Goal: Information Seeking & Learning: Learn about a topic

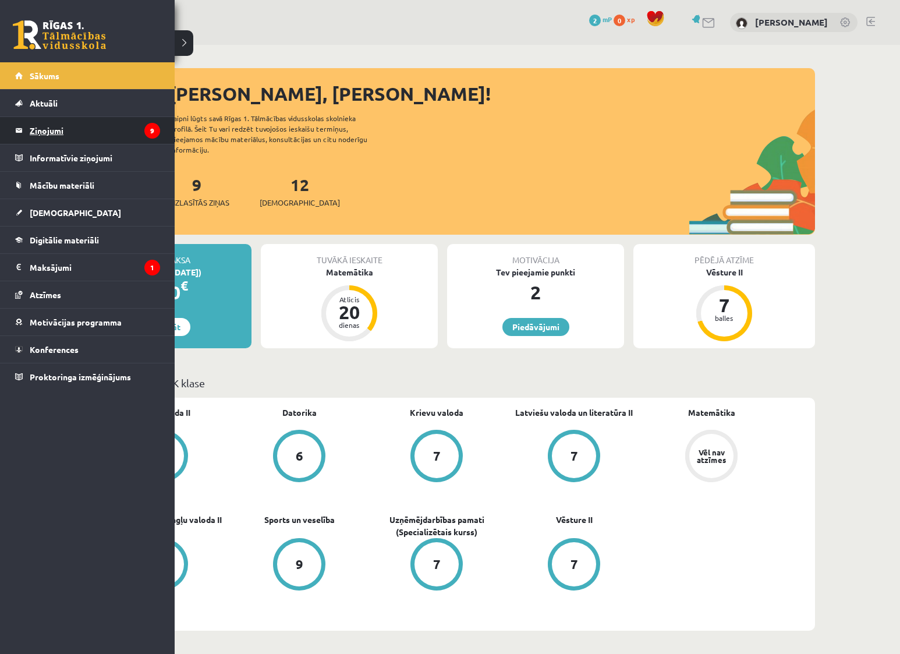
click at [42, 131] on legend "Ziņojumi 9" at bounding box center [95, 130] width 130 height 27
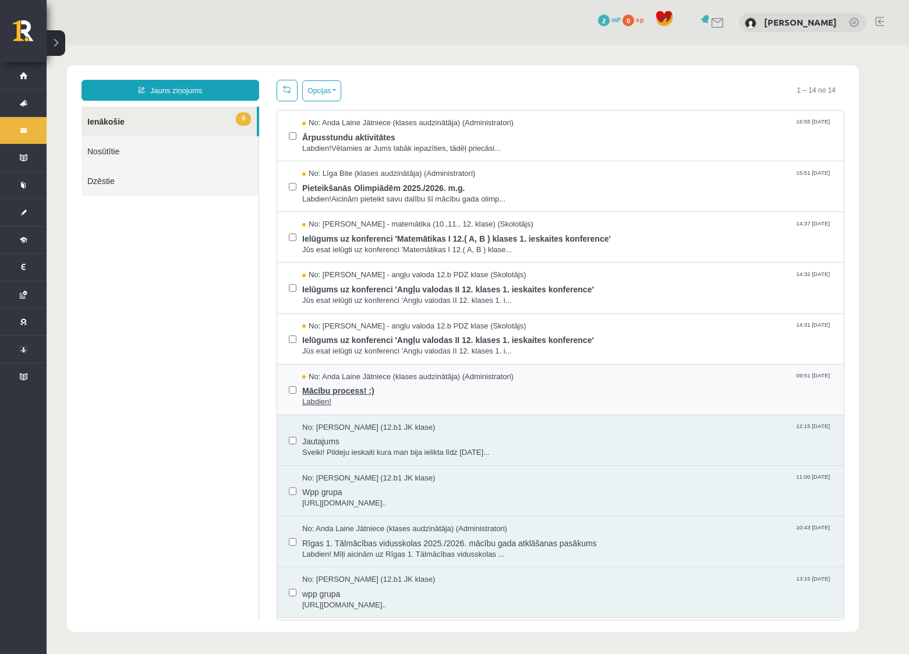
click at [361, 375] on span "No: Anda Laine Jātniece (klases audzinātāja) (Administratori)" at bounding box center [407, 376] width 211 height 11
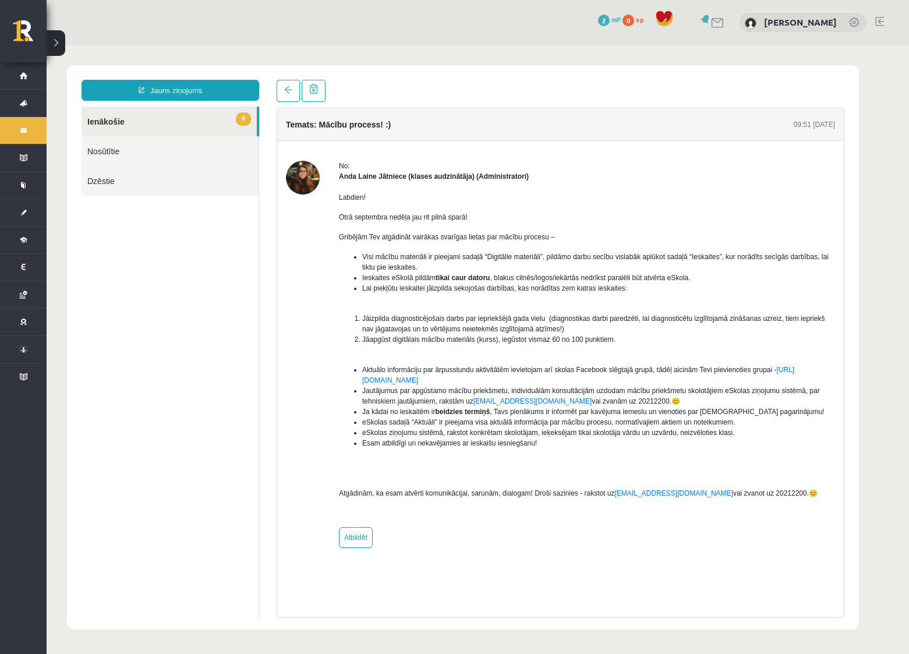
drag, startPoint x: 329, startPoint y: 325, endPoint x: 324, endPoint y: 311, distance: 14.9
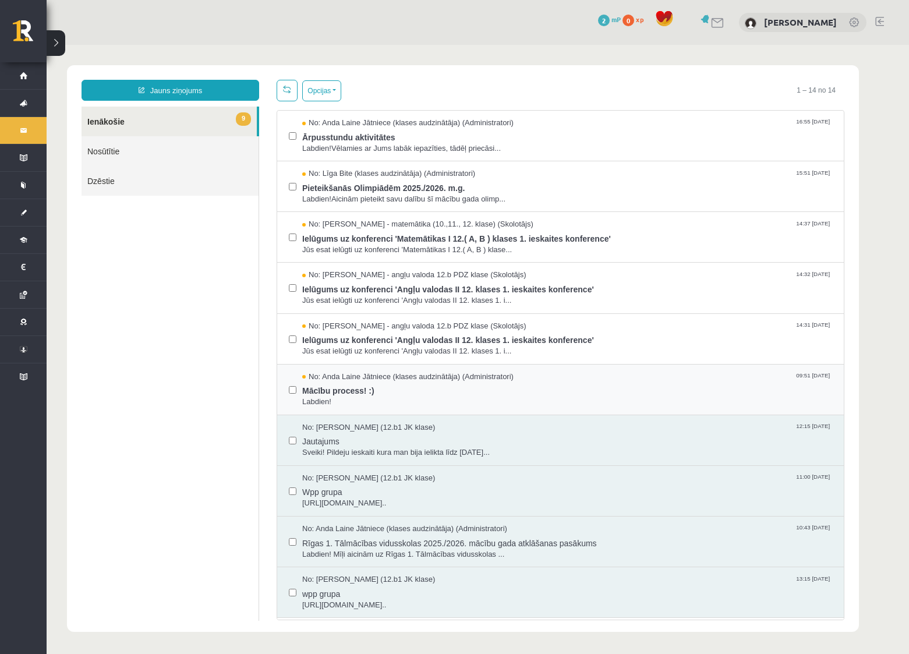
click at [398, 367] on div "No: Anda Laine Jātniece (klases audzinātāja) (Administratori) 09:51 08/09/2025 …" at bounding box center [560, 389] width 566 height 51
click at [396, 381] on span "No: Anda Laine Jātniece (klases audzinātāja) (Administratori)" at bounding box center [407, 376] width 211 height 11
click at [368, 335] on span "Ielūgums uz konferenci 'Angļu valodas II 12. klases 1. ieskaites konference'" at bounding box center [567, 338] width 530 height 15
click at [320, 87] on button "Opcijas" at bounding box center [321, 90] width 39 height 21
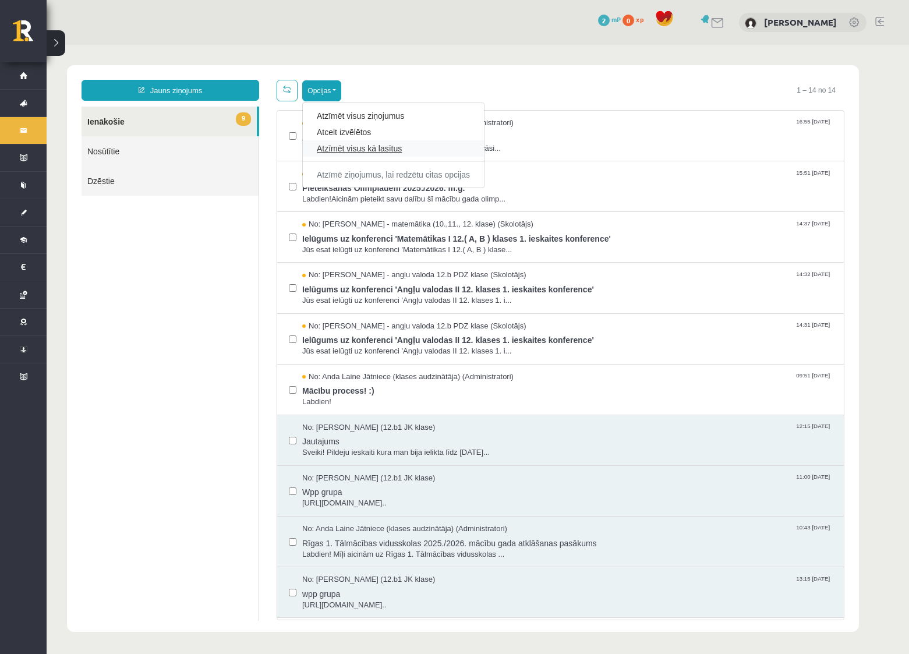
click at [349, 150] on link "Atzīmēt visus kā lasītus" at bounding box center [393, 149] width 153 height 12
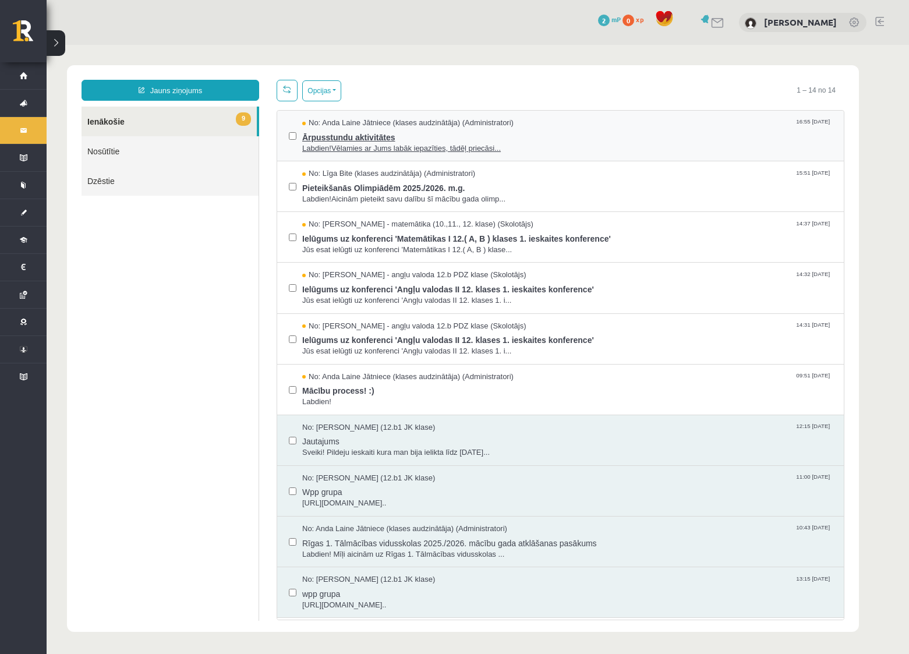
click at [361, 136] on span "Ārpusstundu aktivitātes" at bounding box center [567, 136] width 530 height 15
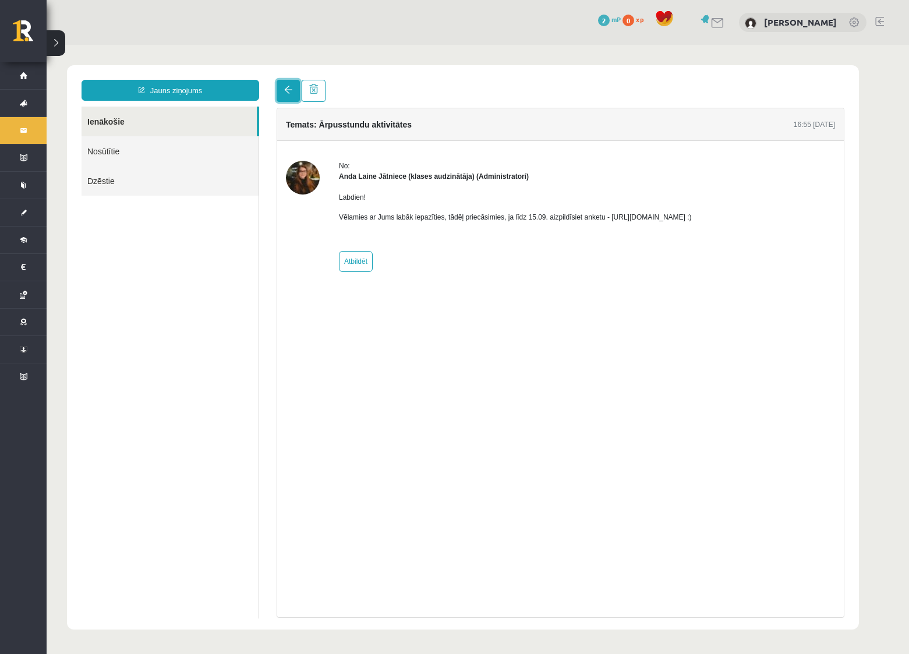
click at [295, 83] on link at bounding box center [287, 91] width 23 height 22
click at [610, 216] on p "Vēlamies ar Jums labāk iepazīties, tādēļ priecāsimies, ja līdz 15.09. aizpildīs…" at bounding box center [515, 217] width 353 height 10
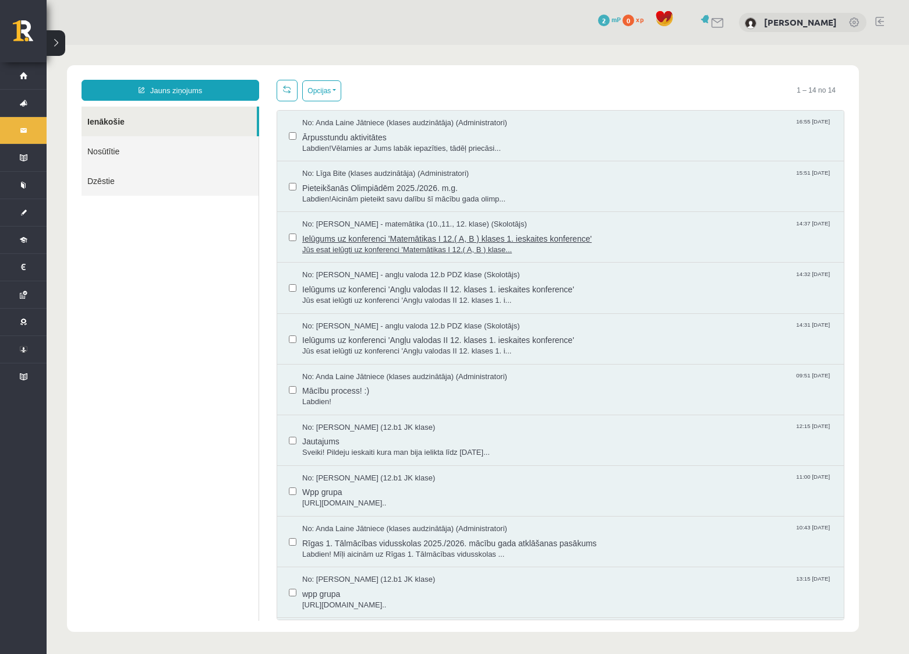
drag, startPoint x: 610, startPoint y: 216, endPoint x: 718, endPoint y: 222, distance: 108.4
click at [356, 134] on span "Ārpusstundu aktivitātes" at bounding box center [567, 136] width 530 height 15
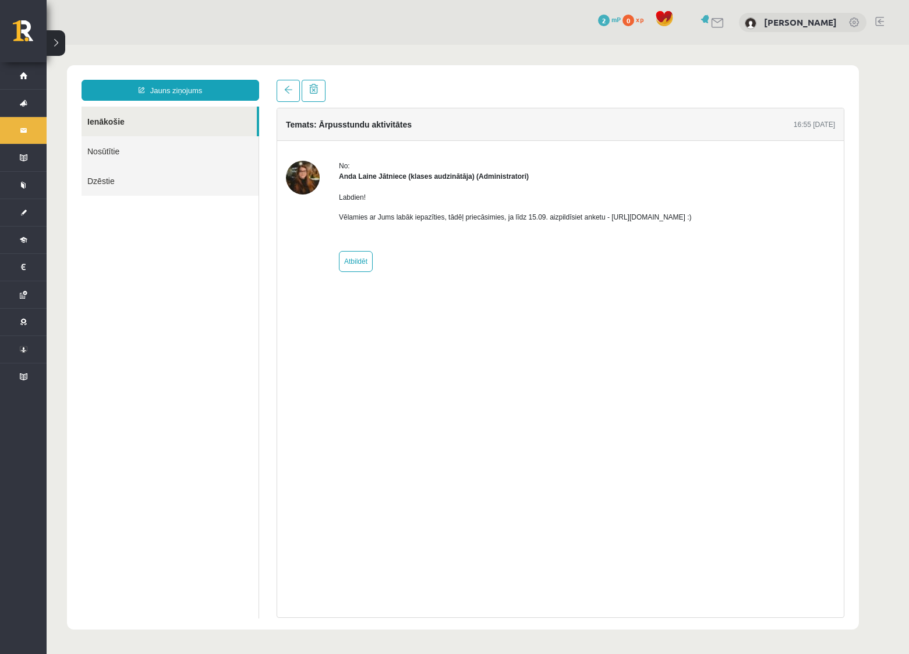
click at [632, 218] on p "Vēlamies ar Jums labāk iepazīties, tādēļ priecāsimies, ja līdz 15.09. aizpildīs…" at bounding box center [515, 217] width 353 height 10
click at [603, 218] on p "Vēlamies ar Jums labāk iepazīties, tādēļ priecāsimies, ja līdz 15.09. aizpildīs…" at bounding box center [515, 217] width 353 height 10
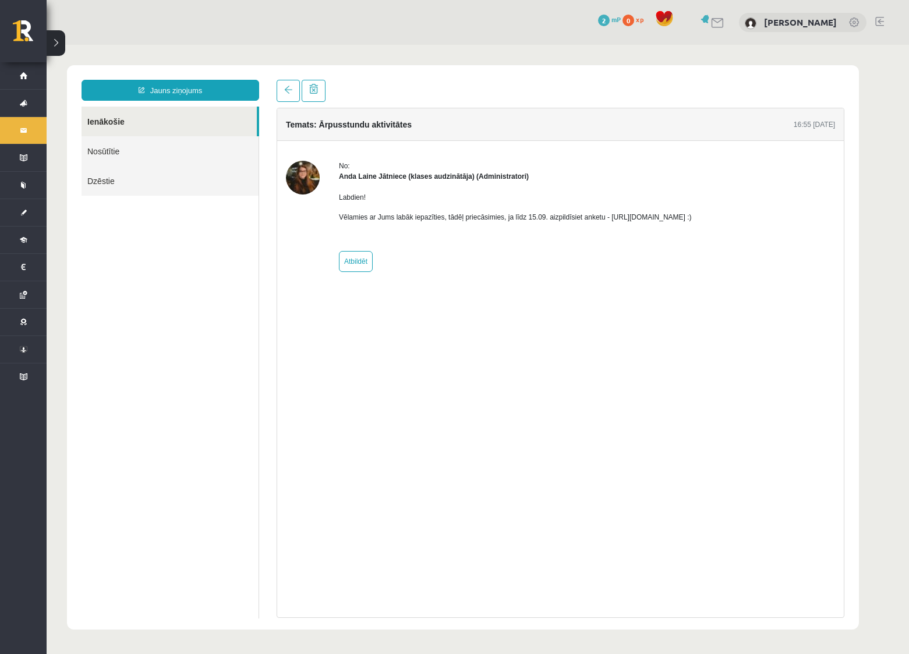
click at [604, 215] on p "Vēlamies ar Jums labāk iepazīties, tādēļ priecāsimies, ja līdz 15.09. aizpildīs…" at bounding box center [515, 217] width 353 height 10
drag, startPoint x: 604, startPoint y: 215, endPoint x: 705, endPoint y: 215, distance: 100.7
click at [692, 215] on p "Vēlamies ar Jums labāk iepazīties, tādēļ priecāsimies, ja līdz 15.09. aizpildīs…" at bounding box center [515, 217] width 353 height 10
copy p "https://forms.gle/mVxkUEapGFxHM7hU7"
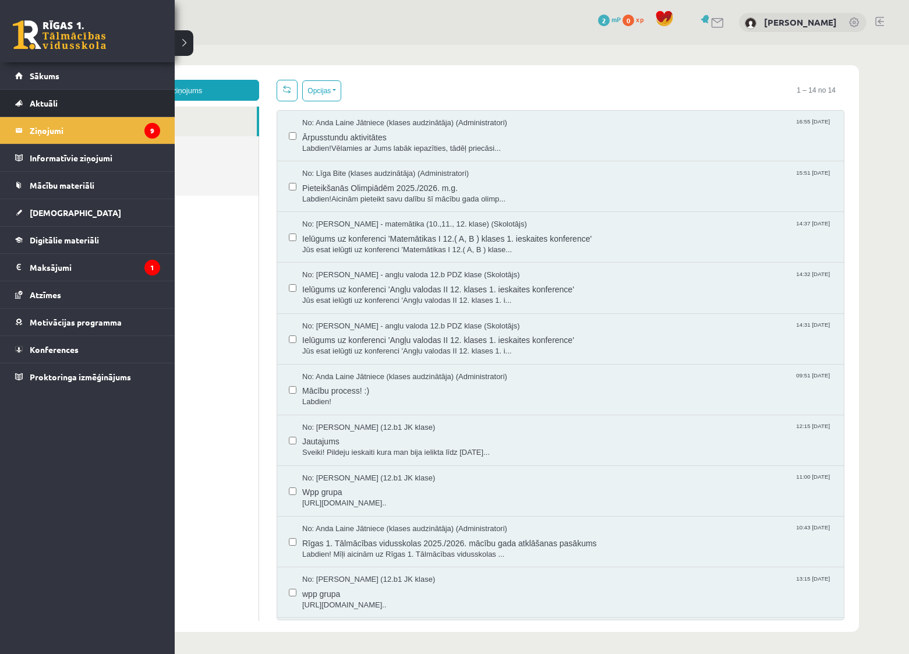
click at [38, 89] on li "Aktuāli Kā mācīties eSKOLĀ Kontakti Normatīvie akti Online konsultācijas Skolot…" at bounding box center [87, 103] width 175 height 28
click at [38, 77] on span "Sākums" at bounding box center [45, 75] width 30 height 10
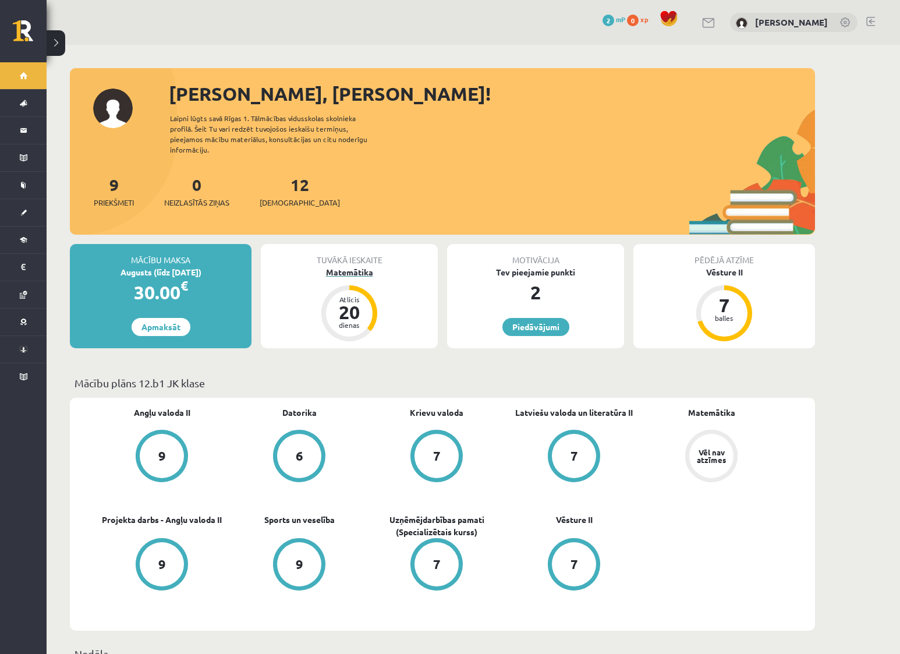
click at [369, 266] on div "Matemātika" at bounding box center [349, 272] width 177 height 12
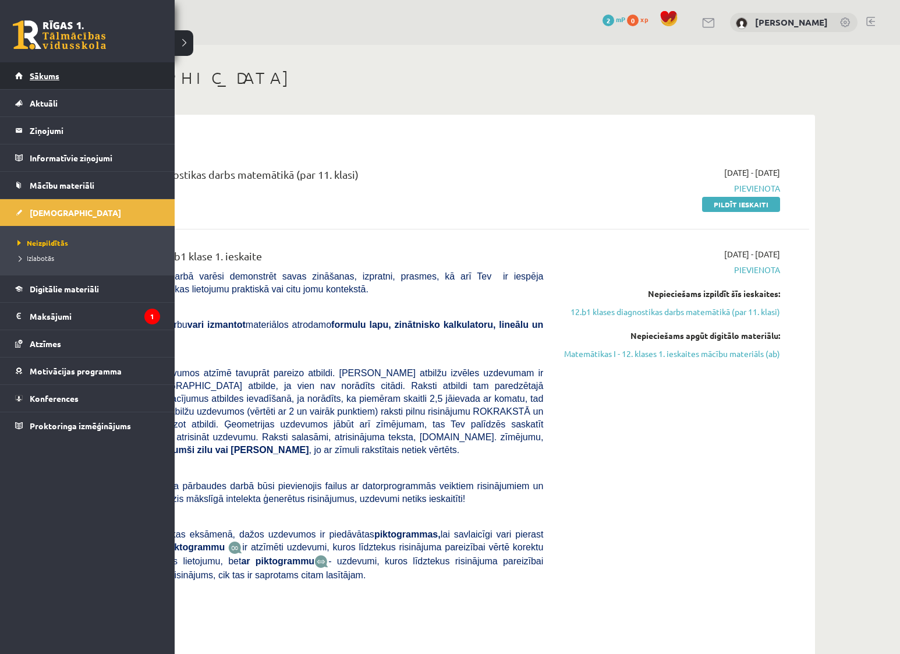
click at [54, 80] on link "Sākums" at bounding box center [87, 75] width 145 height 27
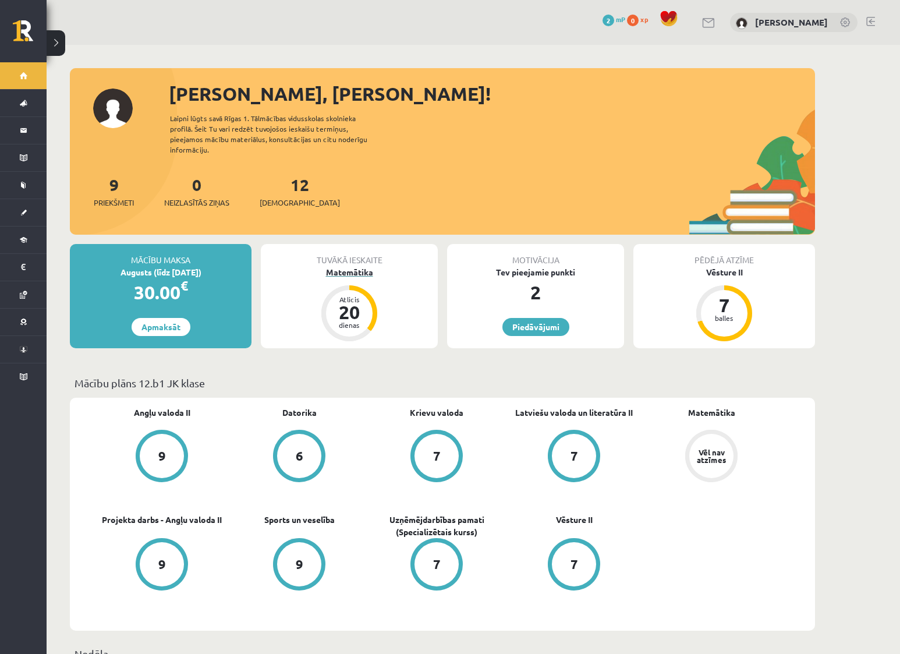
click at [363, 266] on div "Matemātika" at bounding box center [349, 272] width 177 height 12
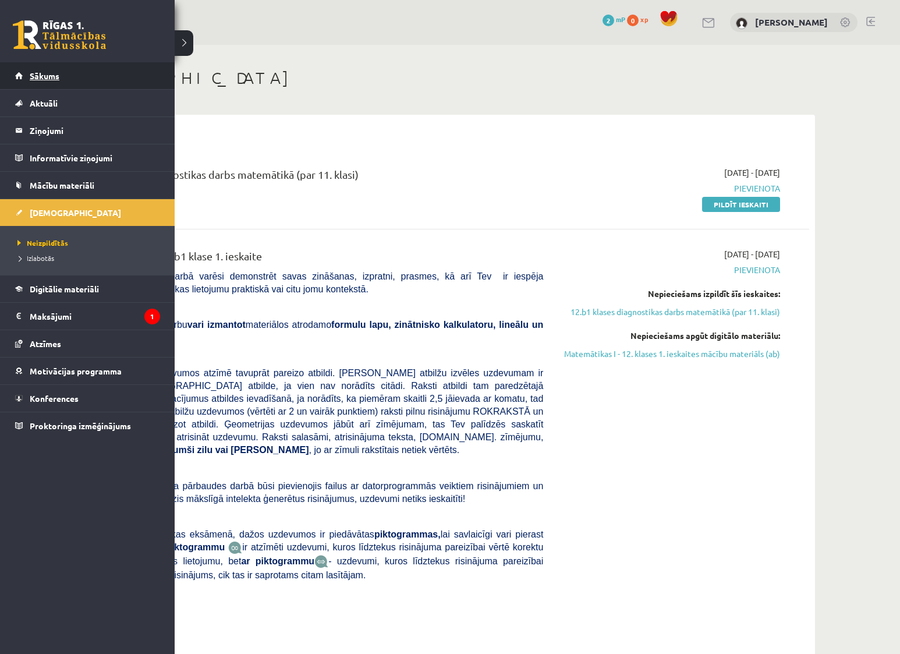
click at [42, 70] on link "Sākums" at bounding box center [87, 75] width 145 height 27
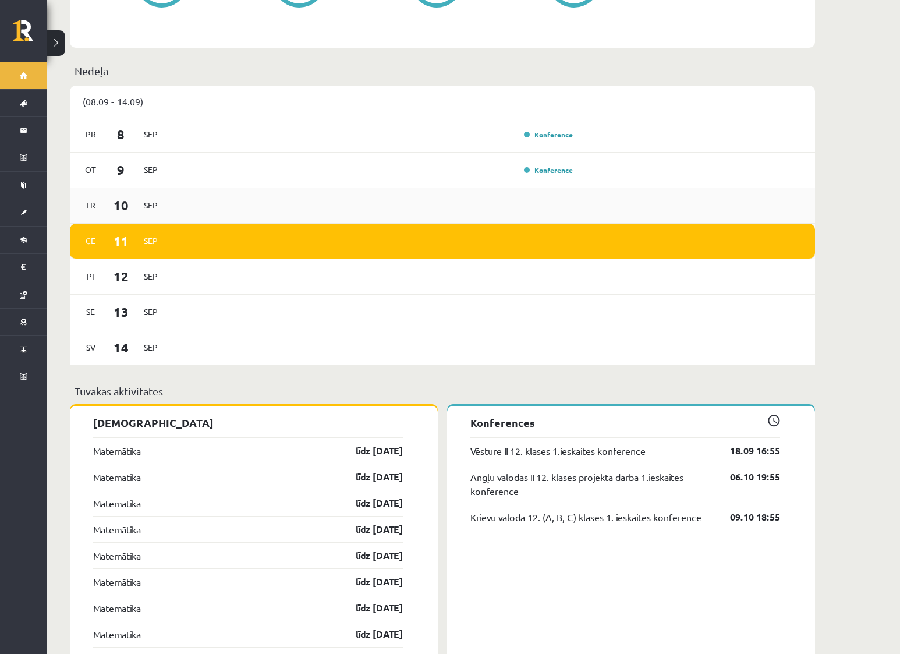
scroll to position [582, 0]
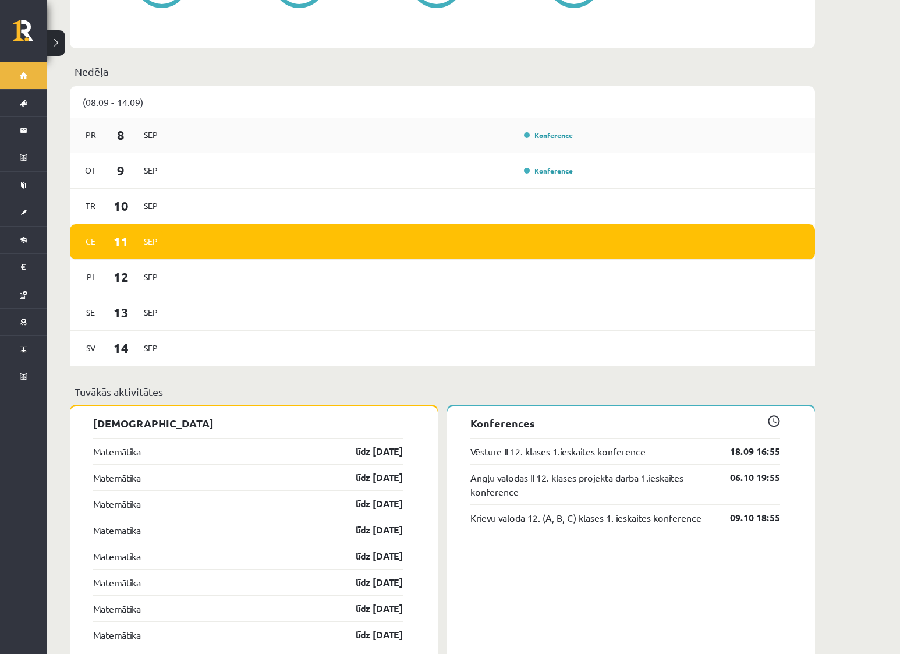
click at [549, 132] on div "Konference" at bounding box center [374, 135] width 405 height 13
click at [551, 130] on link "Konference" at bounding box center [548, 134] width 49 height 9
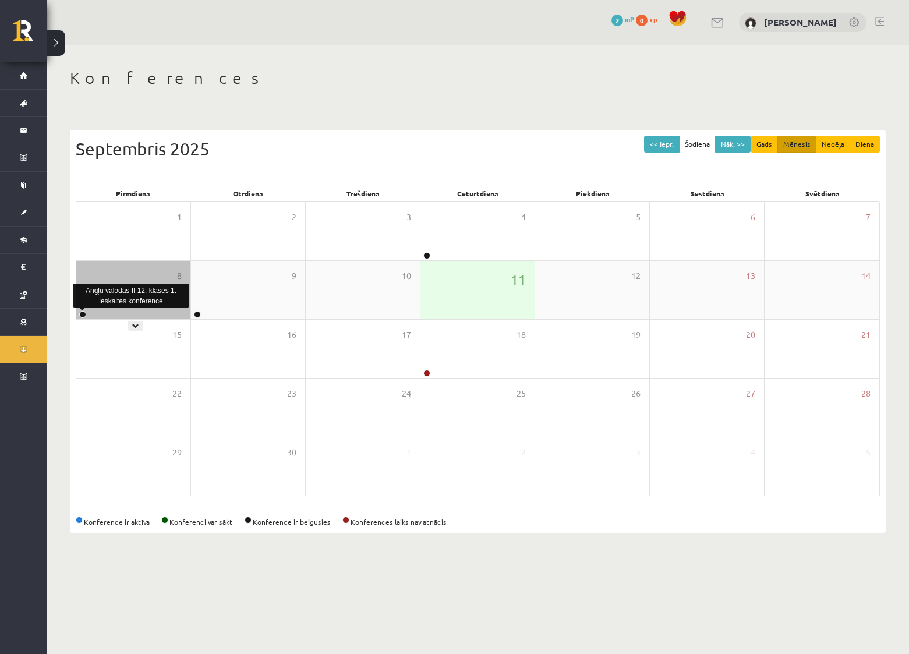
click at [83, 315] on link at bounding box center [82, 314] width 7 height 7
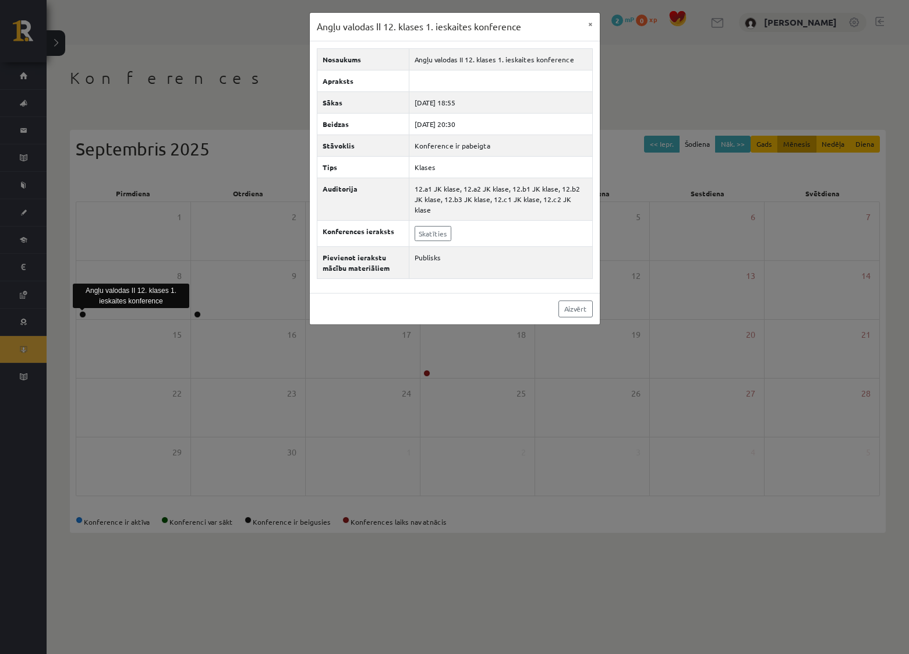
click at [354, 405] on div "Angļu valodas II 12. klases 1. ieskaites konference × Nosaukums Angļu valodas I…" at bounding box center [454, 327] width 909 height 654
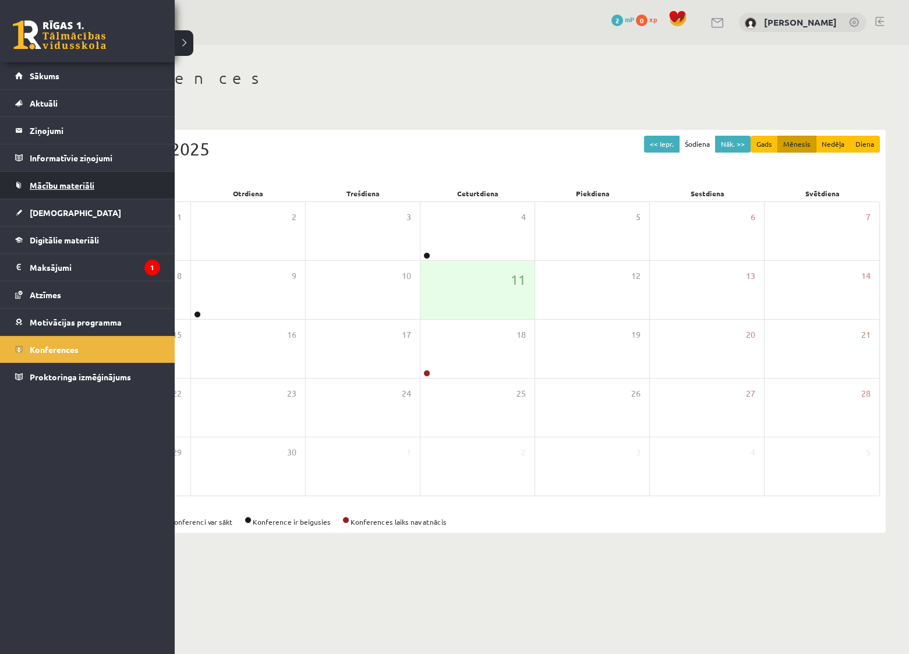
click at [62, 191] on link "Mācību materiāli" at bounding box center [87, 185] width 145 height 27
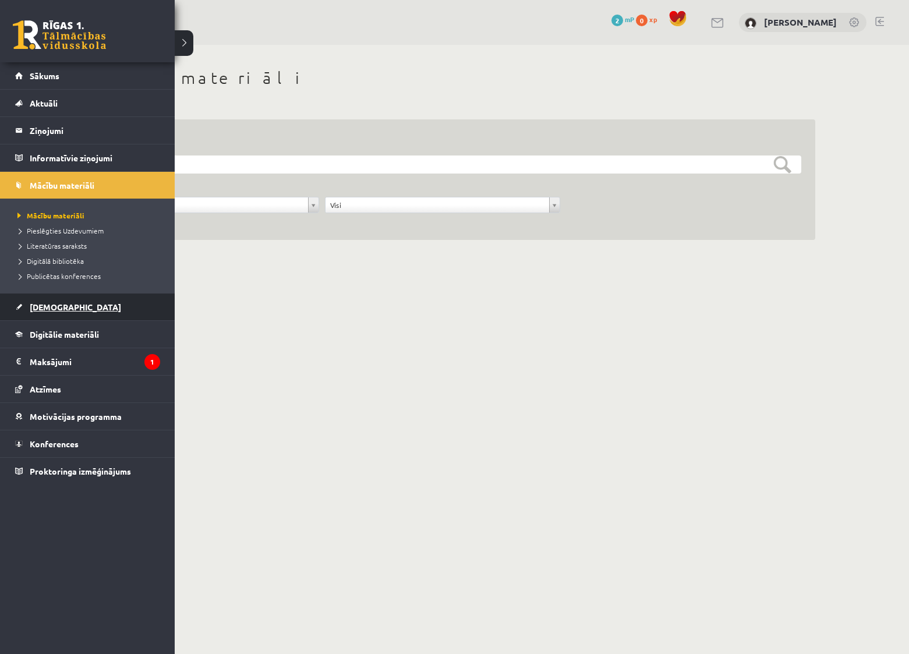
click at [53, 307] on span "[DEMOGRAPHIC_DATA]" at bounding box center [75, 307] width 91 height 10
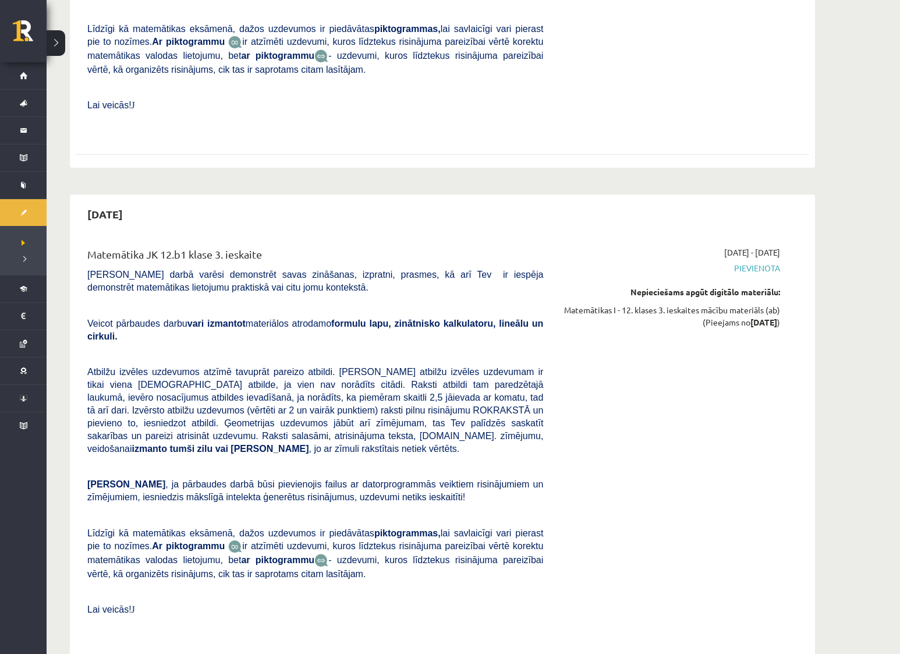
scroll to position [4873, 0]
